Goal: Task Accomplishment & Management: Use online tool/utility

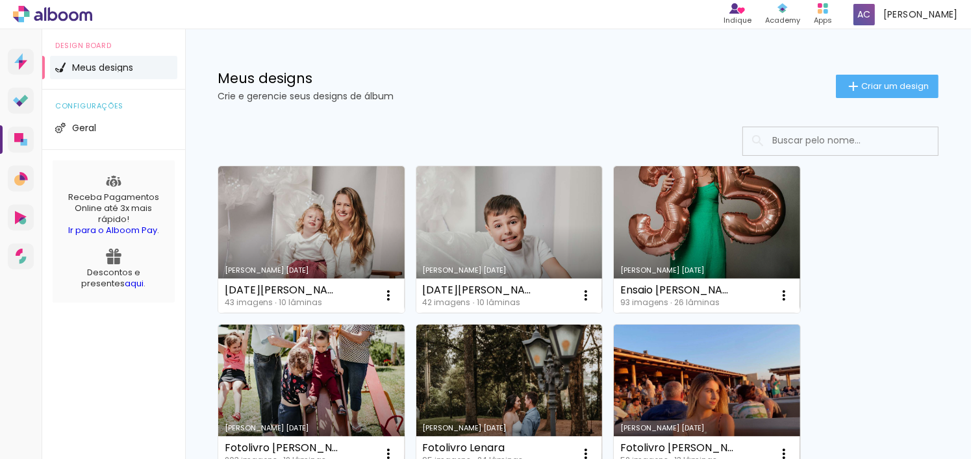
click at [405, 84] on h1 "Meus designs" at bounding box center [527, 78] width 619 height 14
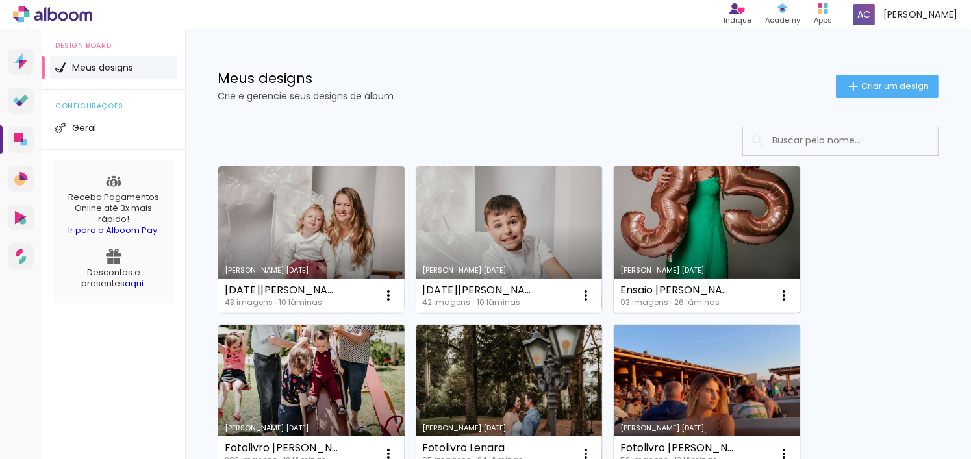
click at [648, 256] on link "Criado em [DATE]" at bounding box center [707, 239] width 186 height 147
